Goal: Task Accomplishment & Management: Use online tool/utility

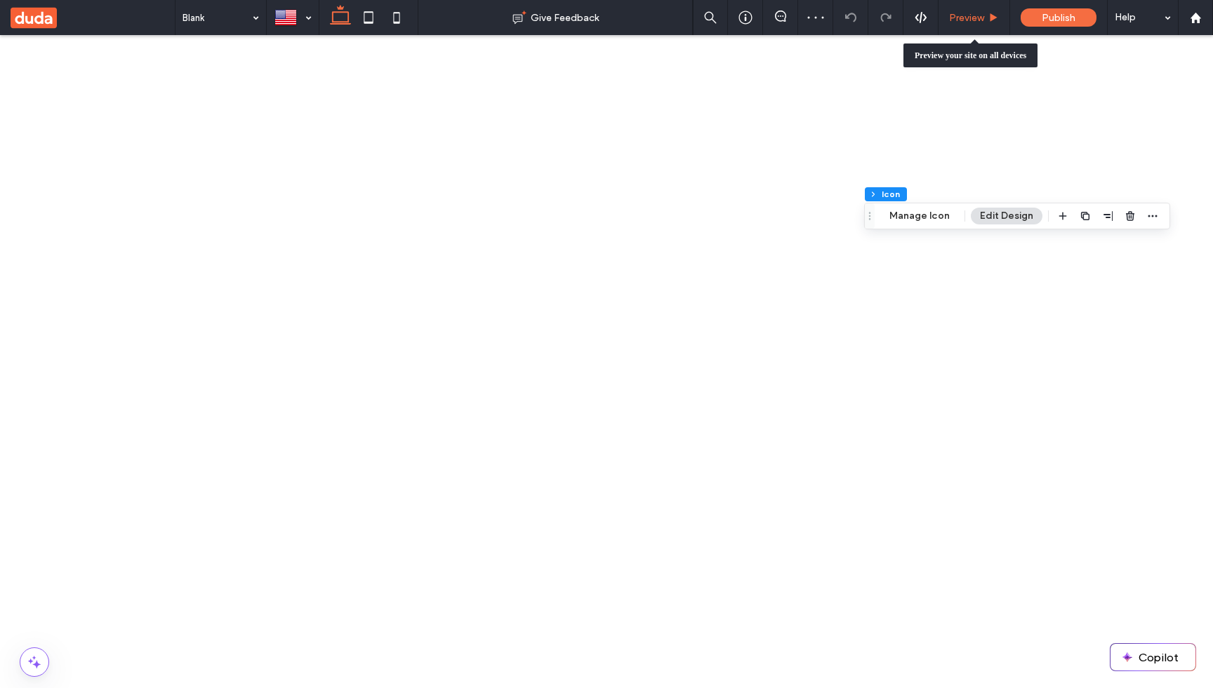
click at [985, 12] on div "Preview" at bounding box center [973, 18] width 71 height 12
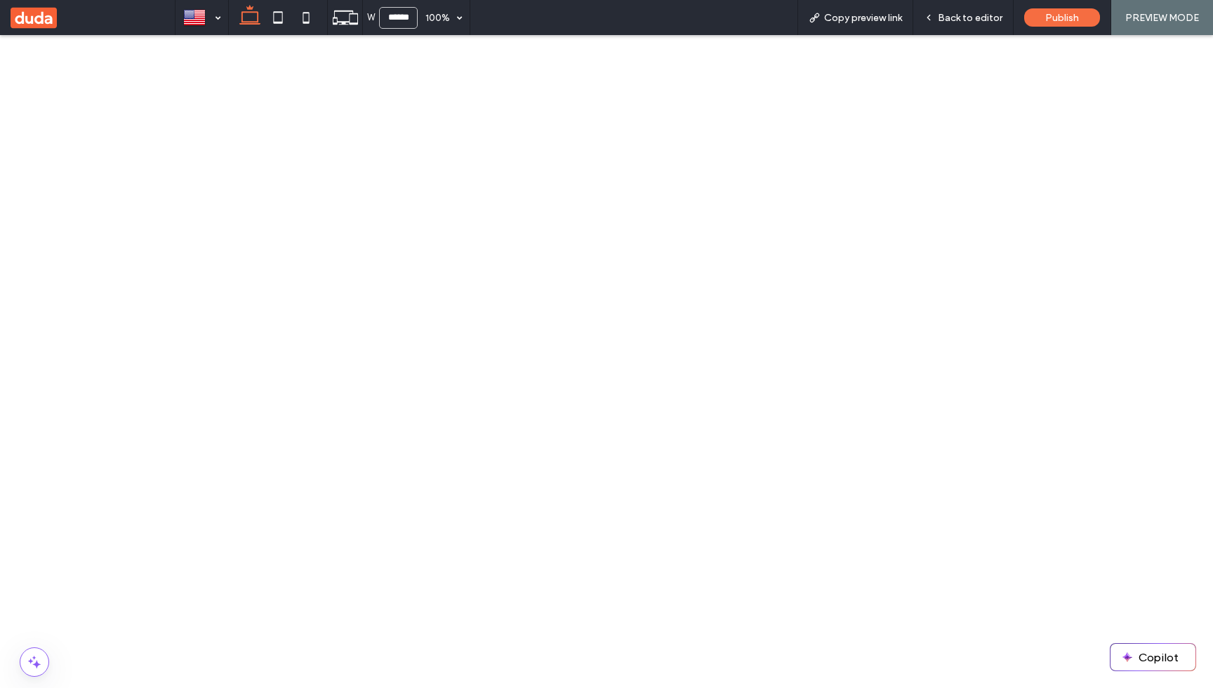
click at [974, 25] on div "Back to editor" at bounding box center [963, 17] width 100 height 35
click at [960, 20] on span "Back to editor" at bounding box center [970, 18] width 65 height 12
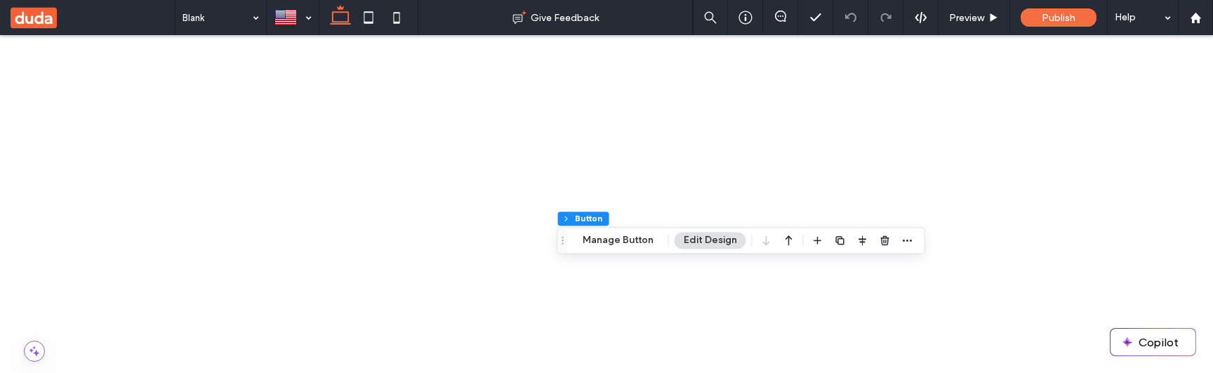
click at [625, 240] on button "Manage Button" at bounding box center [617, 240] width 89 height 17
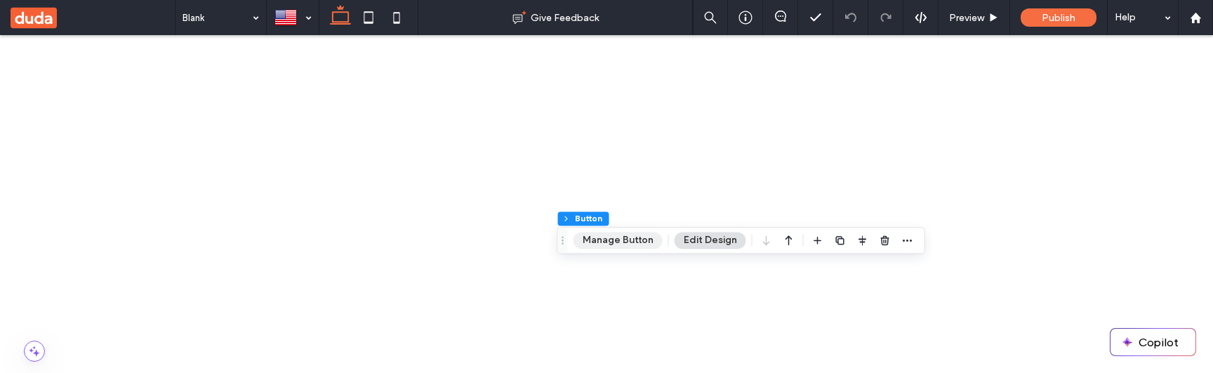
click at [608, 240] on button "Manage Button" at bounding box center [617, 240] width 89 height 17
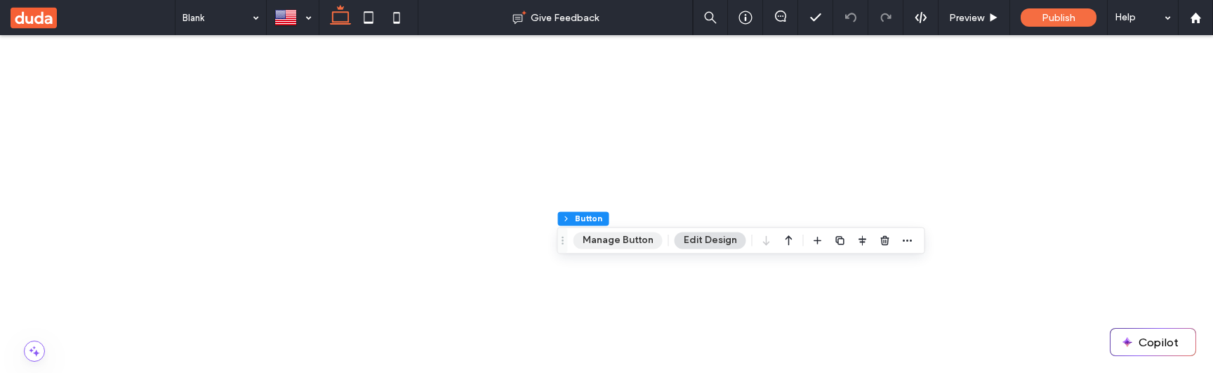
click at [622, 236] on button "Manage Button" at bounding box center [617, 240] width 89 height 17
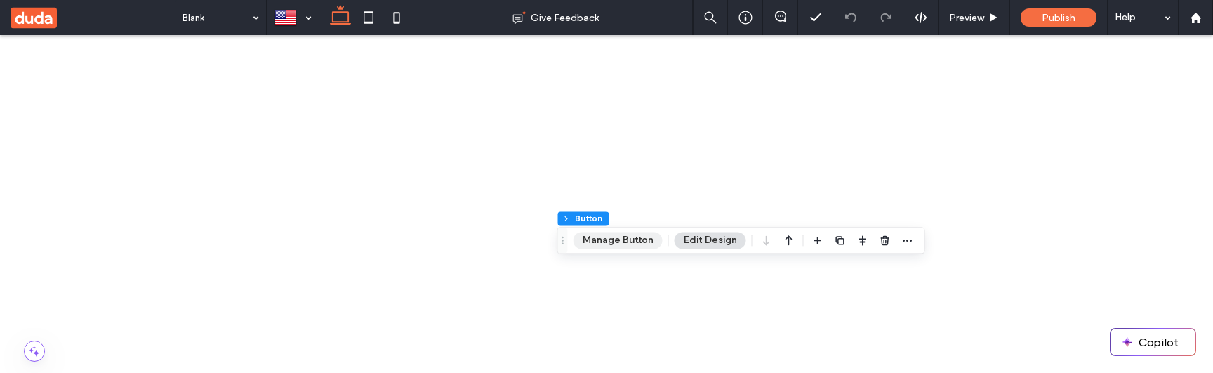
click at [611, 244] on button "Manage Button" at bounding box center [617, 240] width 89 height 17
